Goal: Transaction & Acquisition: Purchase product/service

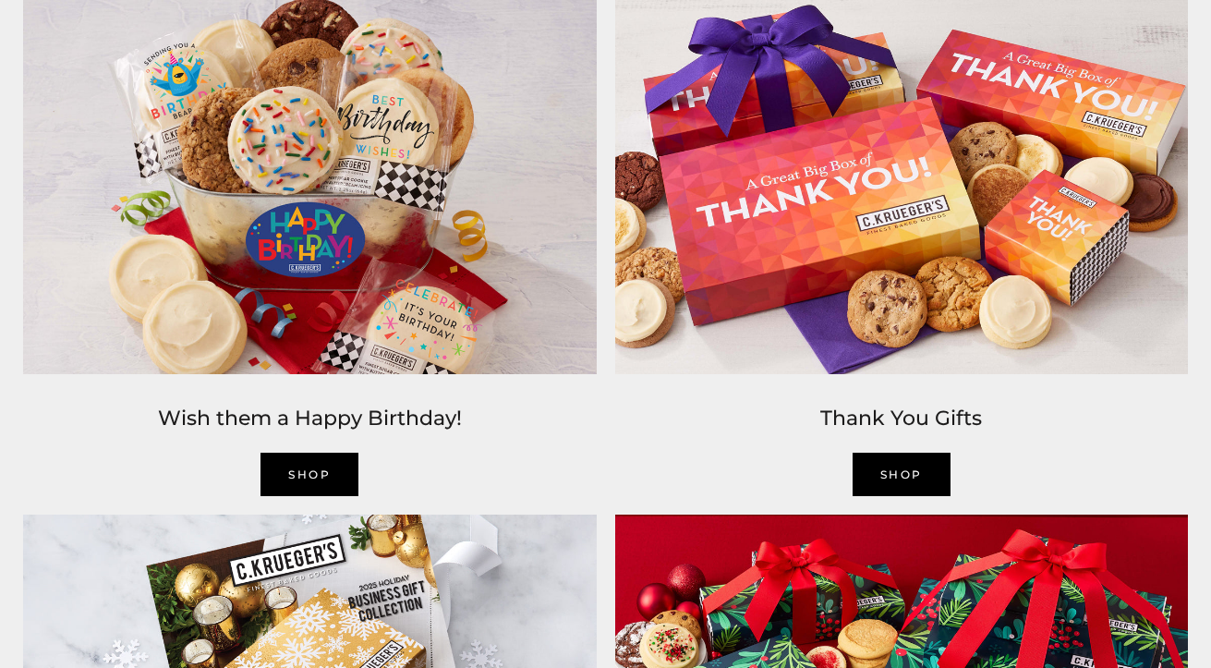
scroll to position [2357, 0]
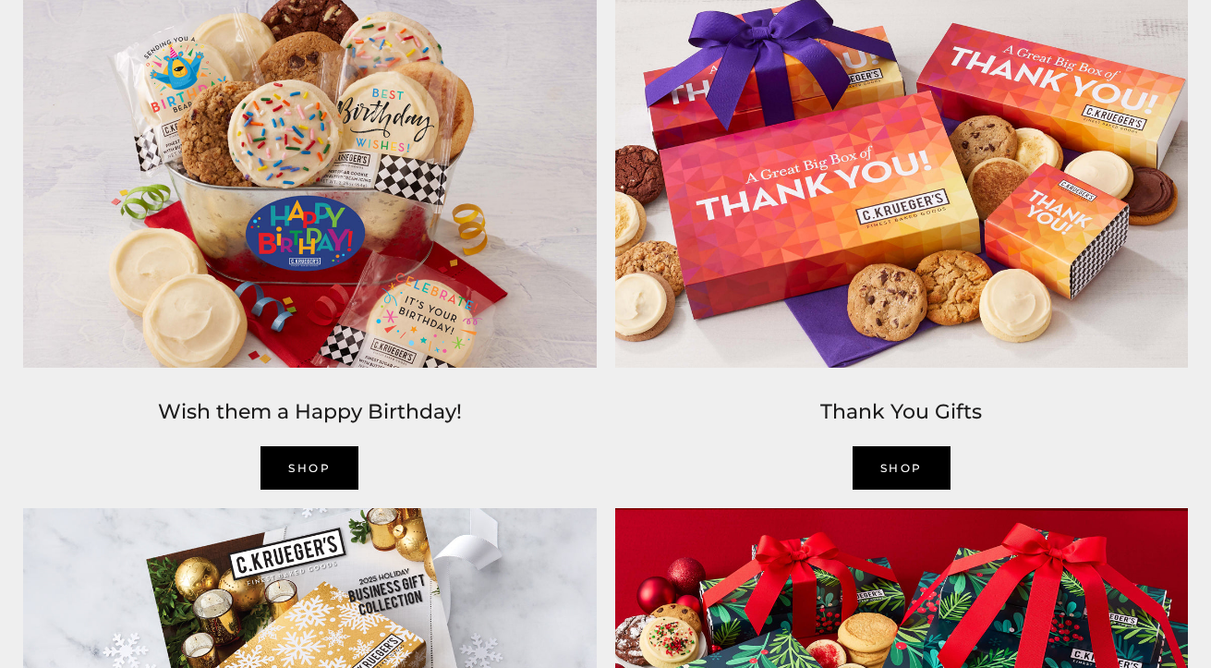
click at [895, 461] on link "shop" at bounding box center [902, 467] width 98 height 43
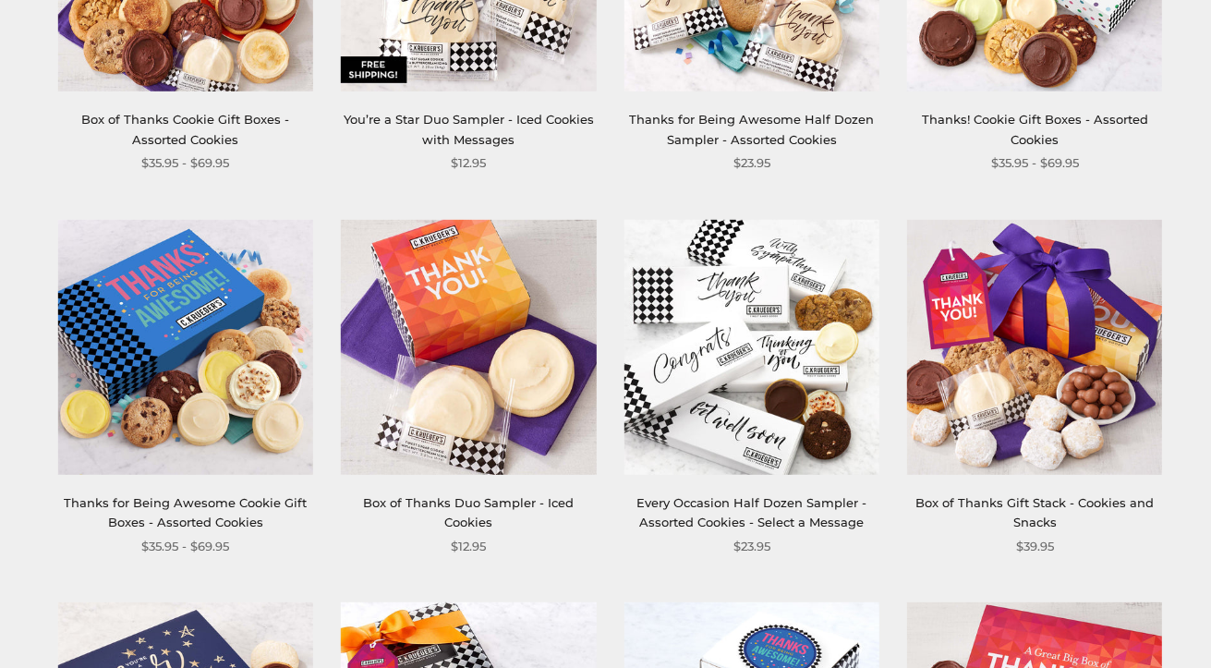
scroll to position [550, 0]
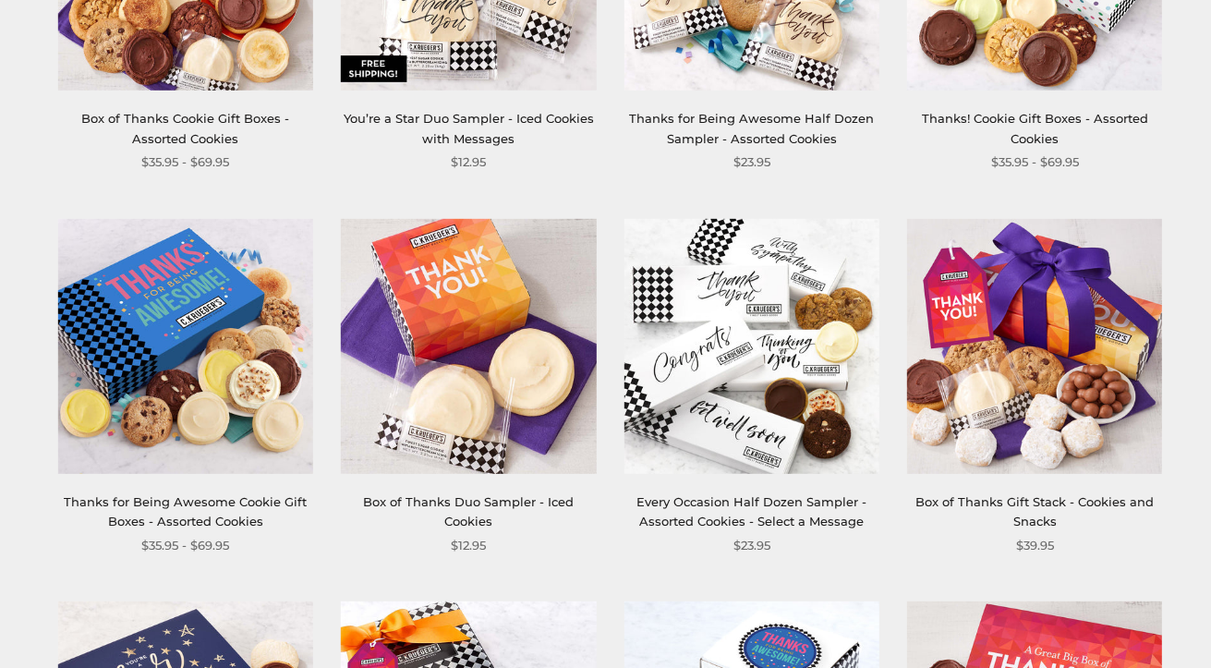
click at [741, 344] on img at bounding box center [751, 345] width 255 height 255
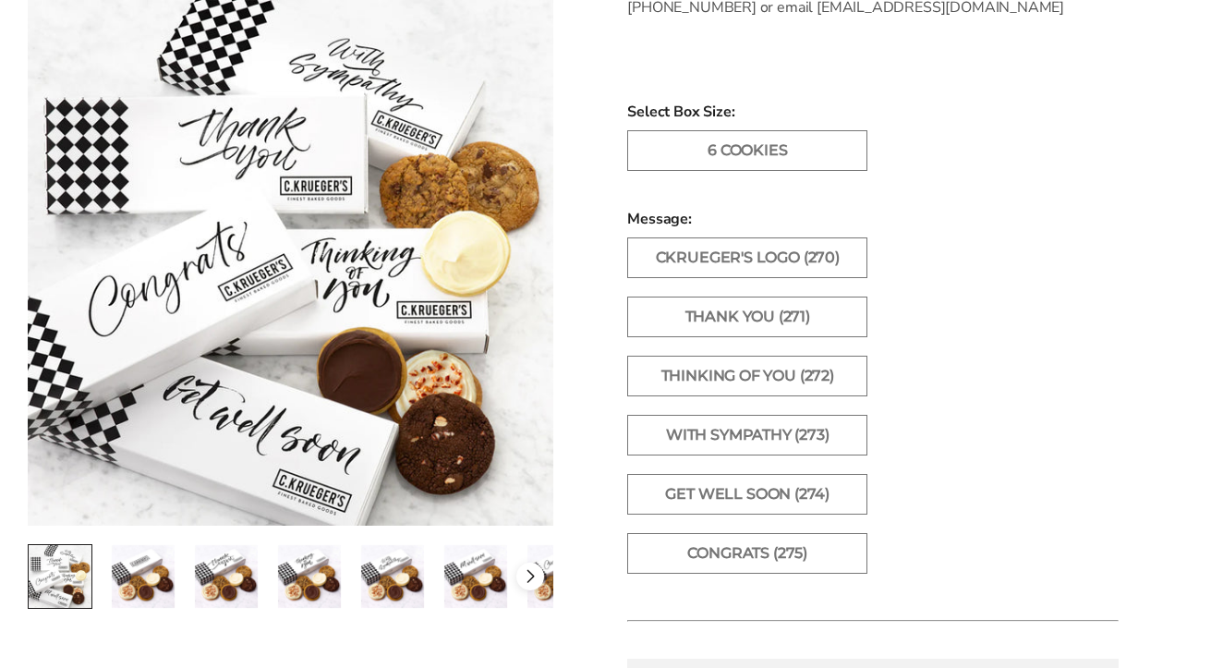
scroll to position [1037, 0]
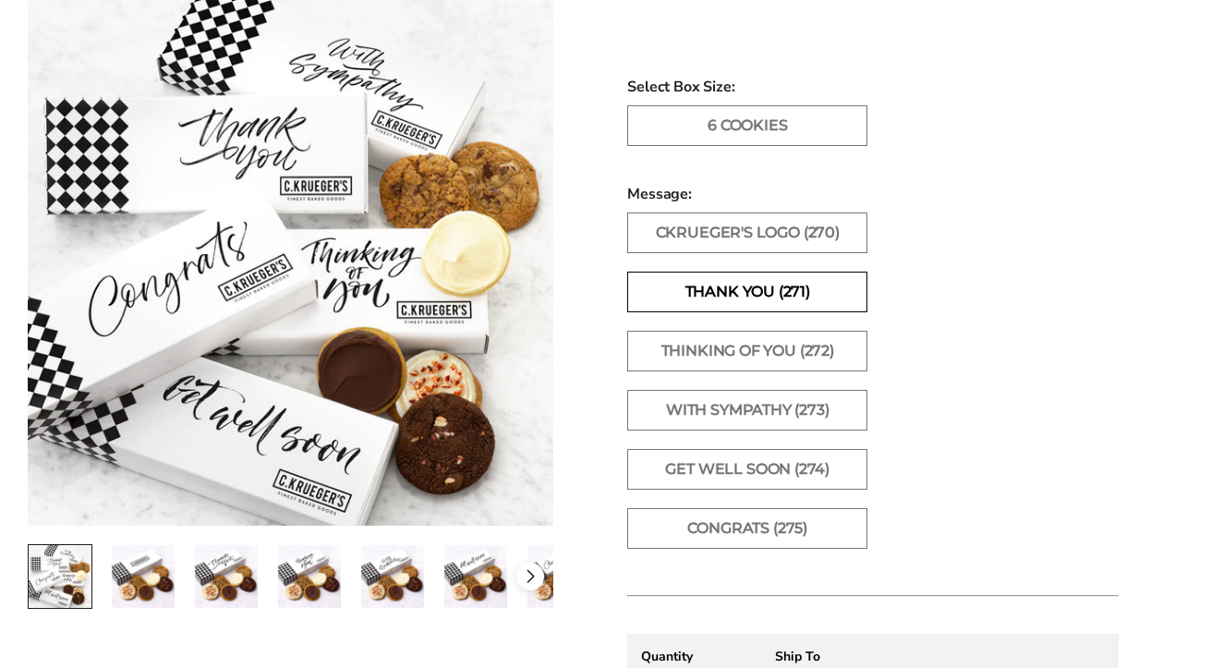
click at [712, 293] on label "Thank You (271)" at bounding box center [747, 292] width 240 height 41
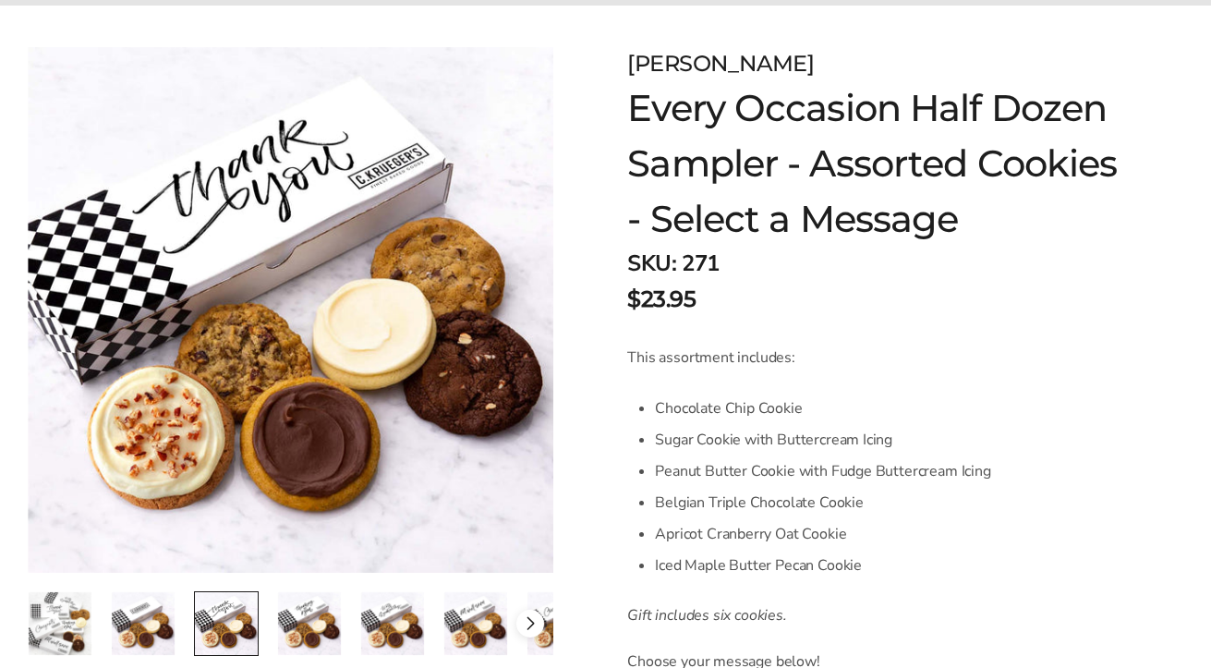
scroll to position [256, 0]
